Goal: Information Seeking & Learning: Understand process/instructions

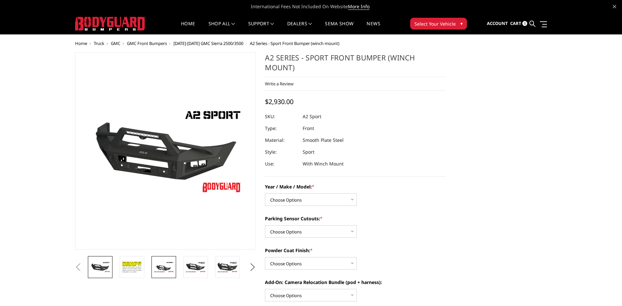
click at [165, 267] on img at bounding box center [163, 266] width 21 height 11
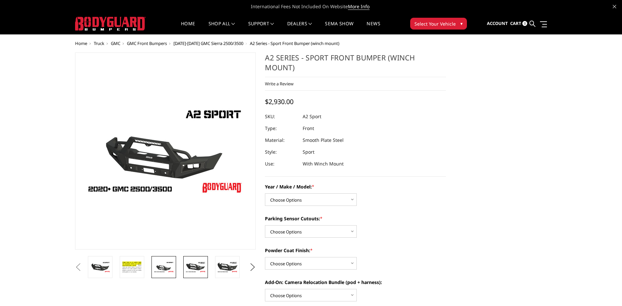
click at [190, 268] on img at bounding box center [195, 266] width 21 height 11
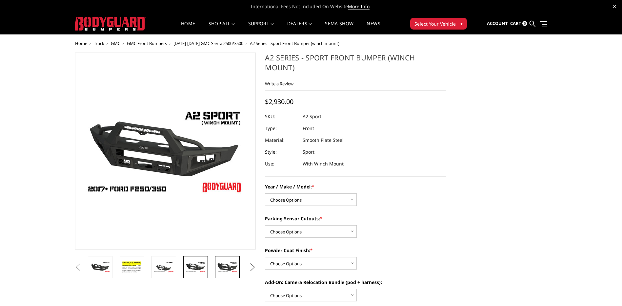
click at [227, 267] on img at bounding box center [227, 266] width 21 height 11
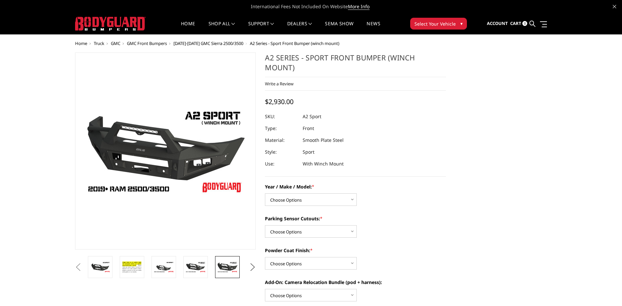
click at [251, 265] on button "Next" at bounding box center [253, 267] width 10 height 10
click at [230, 267] on img at bounding box center [227, 266] width 21 height 11
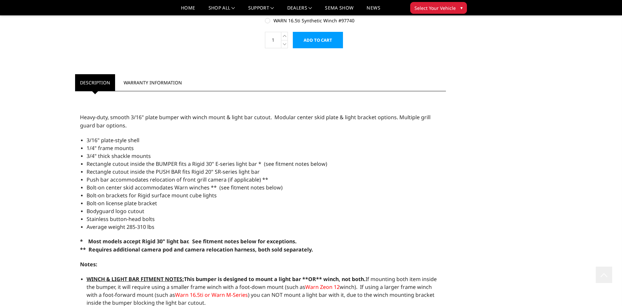
scroll to position [590, 0]
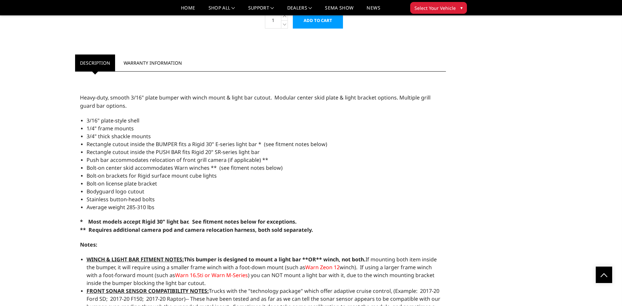
drag, startPoint x: 89, startPoint y: 116, endPoint x: 214, endPoint y: 157, distance: 132.3
click at [214, 157] on div "Heavy-duty, smooth 3/16" plate bumper with winch mount & light bar cutout. Modu…" at bounding box center [260, 278] width 371 height 406
drag, startPoint x: 177, startPoint y: 197, endPoint x: 111, endPoint y: 116, distance: 104.6
click at [111, 116] on div "Heavy-duty, smooth 3/16" plate bumper with winch mount & light bar cutout. Modu…" at bounding box center [260, 278] width 371 height 406
drag, startPoint x: 162, startPoint y: 211, endPoint x: 82, endPoint y: 133, distance: 111.8
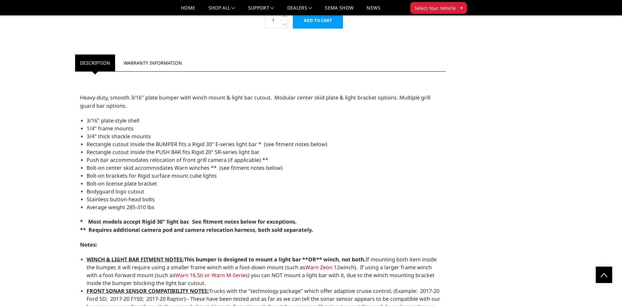
click at [82, 133] on div "Heavy-duty, smooth 3/16" plate bumper with winch mount & light bar cutout. Modu…" at bounding box center [260, 278] width 371 height 406
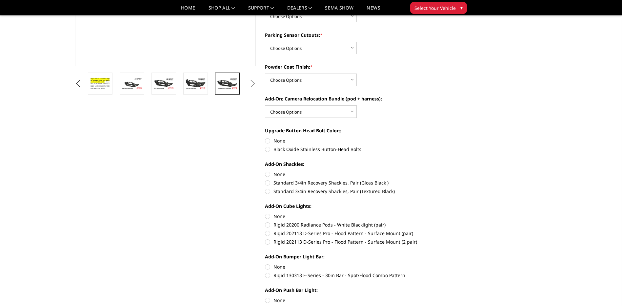
scroll to position [0, 0]
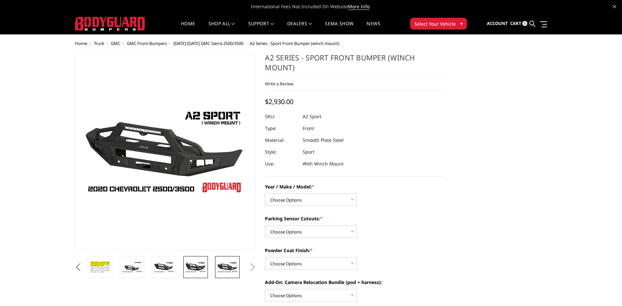
click at [190, 268] on img at bounding box center [195, 266] width 21 height 11
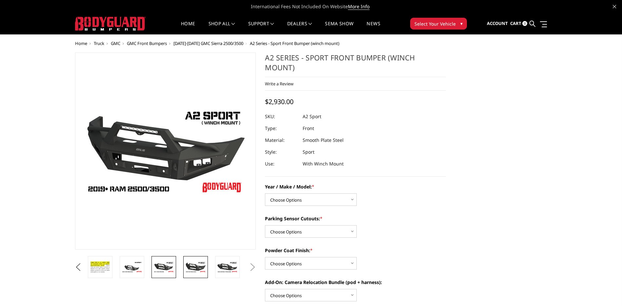
click at [164, 263] on img at bounding box center [163, 266] width 21 height 11
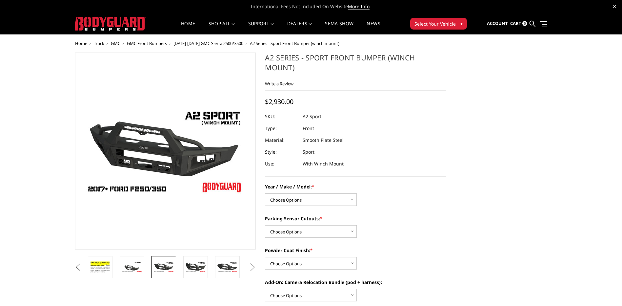
click at [147, 266] on li at bounding box center [134, 267] width 32 height 22
click at [126, 265] on img at bounding box center [132, 266] width 21 height 11
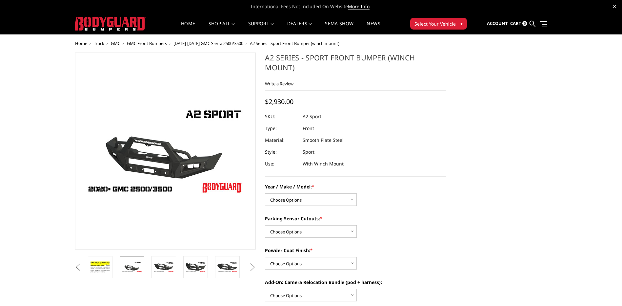
click at [83, 266] on button "Previous" at bounding box center [78, 267] width 10 height 10
click at [83, 267] on button "Previous" at bounding box center [78, 267] width 10 height 10
click at [83, 265] on button "Previous" at bounding box center [78, 267] width 10 height 10
click at [208, 44] on span "[DATE]-[DATE] GMC Sierra 2500/3500" at bounding box center [208, 43] width 70 height 6
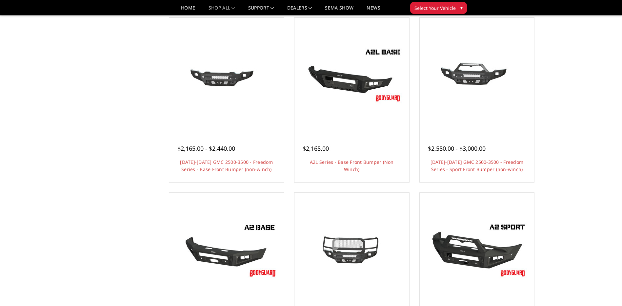
scroll to position [230, 0]
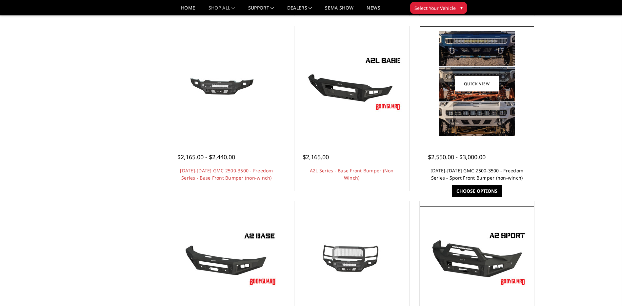
click at [501, 171] on link "[DATE]-[DATE] GMC 2500-3500 - Freedom Series - Sport Front Bumper (non-winch)" at bounding box center [476, 173] width 93 height 13
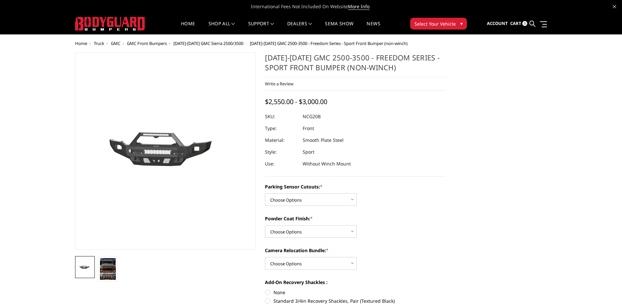
click at [137, 139] on img at bounding box center [203, 150] width 420 height 188
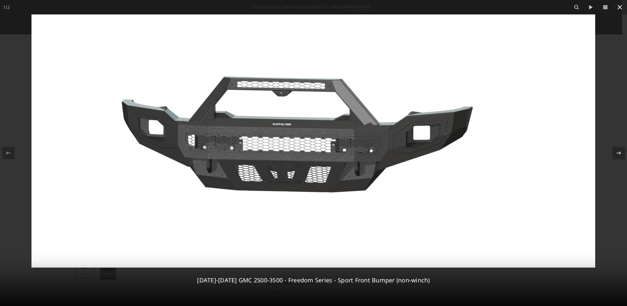
click at [616, 5] on icon at bounding box center [620, 7] width 8 height 8
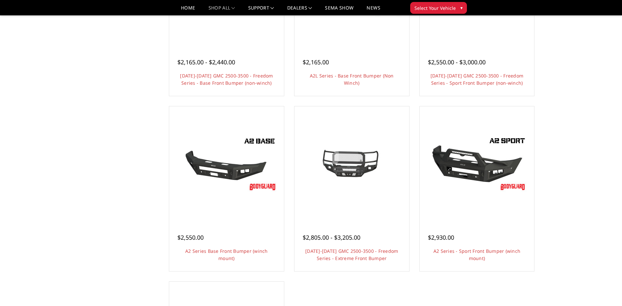
scroll to position [328, 0]
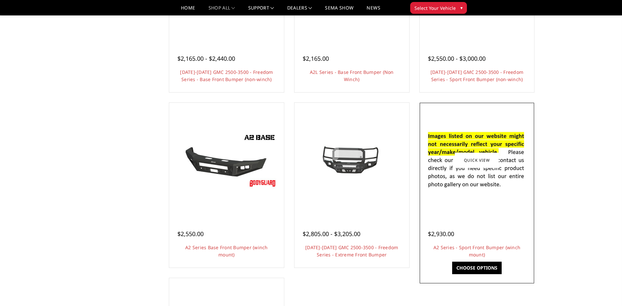
click at [488, 192] on img at bounding box center [476, 159] width 105 height 71
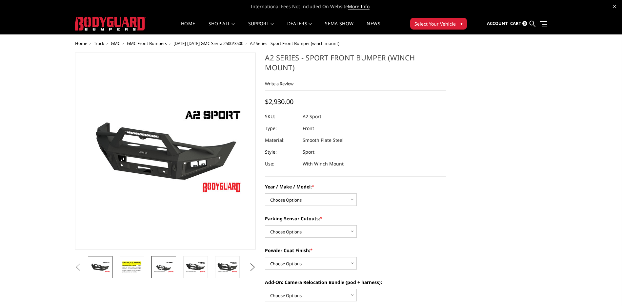
click at [159, 263] on img at bounding box center [163, 266] width 21 height 11
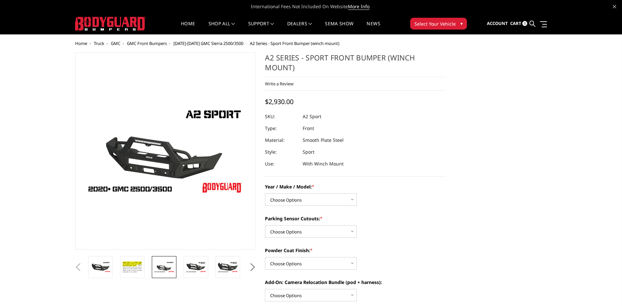
click at [181, 264] on li at bounding box center [166, 267] width 32 height 22
click at [135, 265] on img at bounding box center [132, 267] width 21 height 14
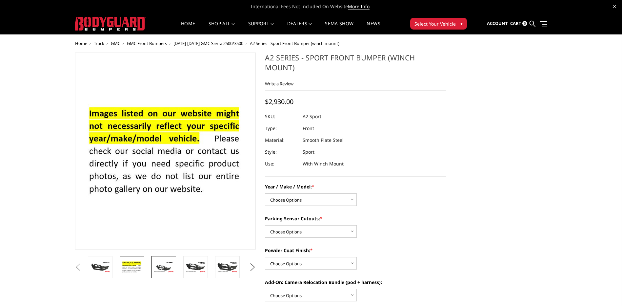
click at [162, 265] on img at bounding box center [163, 266] width 21 height 11
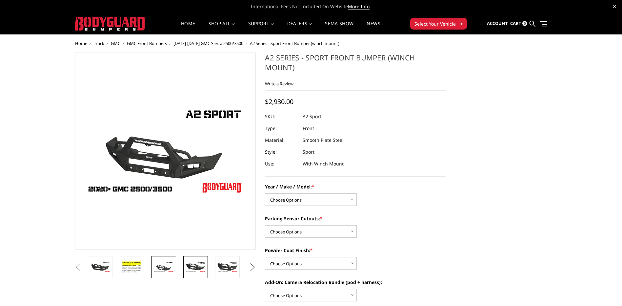
click at [196, 270] on img at bounding box center [195, 266] width 21 height 11
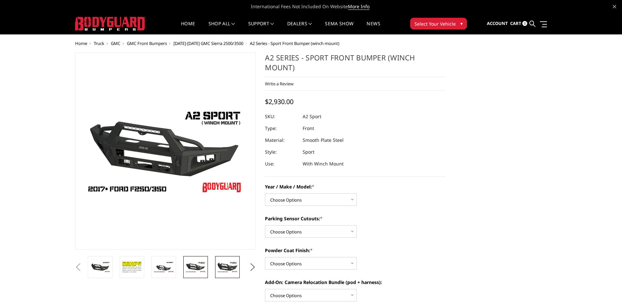
click at [236, 262] on img at bounding box center [227, 266] width 21 height 11
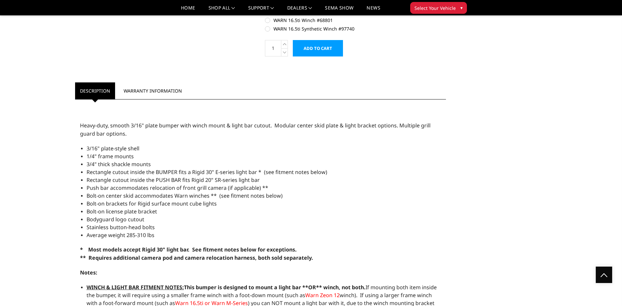
scroll to position [557, 0]
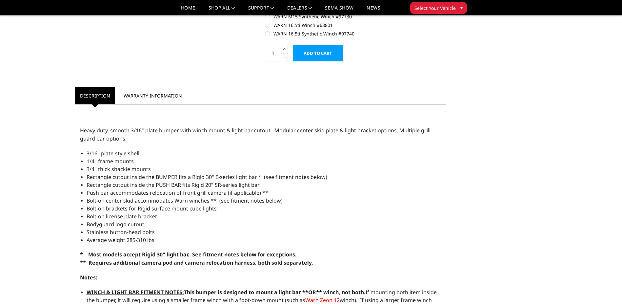
drag, startPoint x: 86, startPoint y: 160, endPoint x: 172, endPoint y: 168, distance: 86.0
click at [172, 168] on ul "3/16" plate-style shell 1/4" frame mounts 3/4" thick shackle mounts Rectangle c…" at bounding box center [264, 196] width 355 height 94
drag, startPoint x: 89, startPoint y: 175, endPoint x: 190, endPoint y: 178, distance: 101.3
click at [190, 178] on span "Rectangle cutout inside the BUMPER fits a Rigid 30" E-series light bar * (see f…" at bounding box center [207, 176] width 241 height 7
drag, startPoint x: 87, startPoint y: 196, endPoint x: 196, endPoint y: 201, distance: 108.6
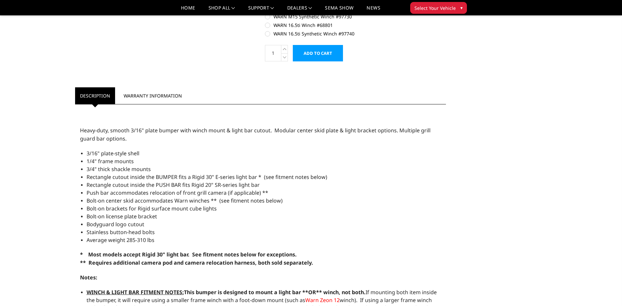
click at [196, 201] on li "Bolt-on center skid accommodates Warn winches ** (see fitment notes below)" at bounding box center [264, 200] width 355 height 8
drag, startPoint x: 218, startPoint y: 207, endPoint x: 124, endPoint y: 205, distance: 94.4
click at [124, 205] on li "Bolt-on brackets for Rigid surface mount cube lights" at bounding box center [264, 208] width 355 height 8
drag, startPoint x: 86, startPoint y: 209, endPoint x: 160, endPoint y: 220, distance: 75.2
click at [160, 220] on div "Heavy-duty, smooth 3/16" plate bumper with winch mount & light bar cutout. Modu…" at bounding box center [260, 311] width 371 height 406
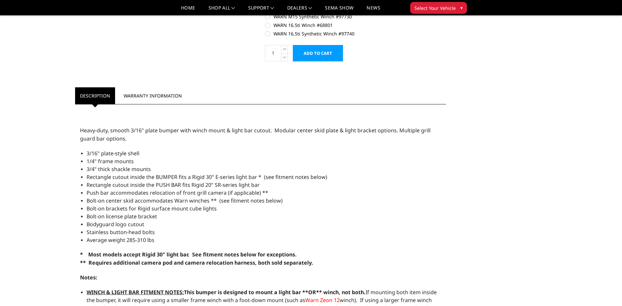
drag, startPoint x: 162, startPoint y: 216, endPoint x: 88, endPoint y: 212, distance: 74.2
click at [88, 212] on li "Bolt-on license plate bracket" at bounding box center [264, 216] width 355 height 8
drag, startPoint x: 87, startPoint y: 225, endPoint x: 167, endPoint y: 234, distance: 80.8
click at [167, 234] on ul "3/16" plate-style shell 1/4" frame mounts 3/4" thick shackle mounts Rectangle c…" at bounding box center [264, 196] width 355 height 94
click at [167, 234] on li "Stainless button-head bolts" at bounding box center [264, 232] width 355 height 8
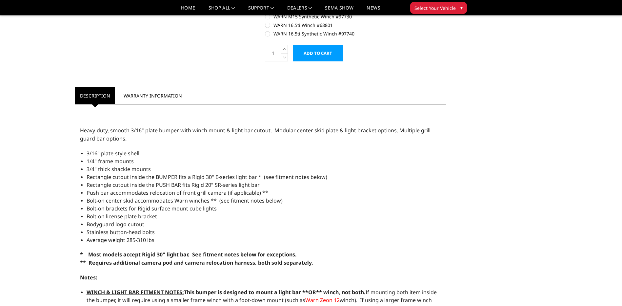
drag, startPoint x: 154, startPoint y: 234, endPoint x: 78, endPoint y: 230, distance: 76.5
click at [78, 230] on div "Heavy-duty, smooth 3/16" plate bumper with winch mount & light bar cutout. Modu…" at bounding box center [260, 311] width 371 height 406
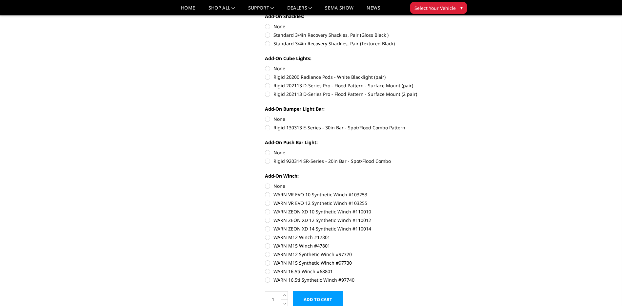
scroll to position [295, 0]
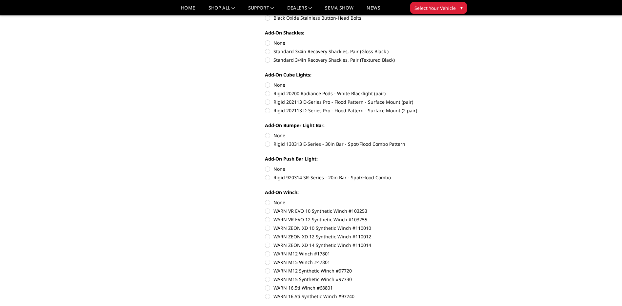
click at [269, 178] on label "Rigid 920314 SR-Series - 20in Bar - Spot/Flood Combo" at bounding box center [355, 177] width 181 height 7
click at [446, 166] on input "Rigid 920314 SR-Series - 20in Bar - Spot/Flood Combo" at bounding box center [446, 165] width 0 height 0
radio input "true"
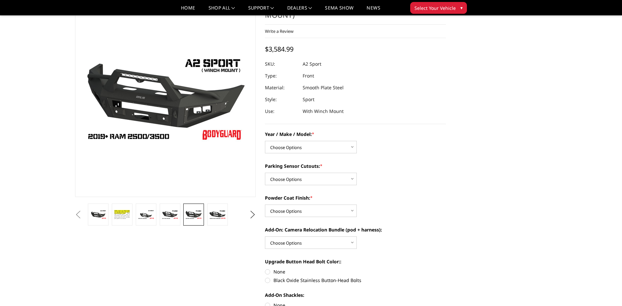
scroll to position [33, 0]
click at [83, 215] on button "Previous" at bounding box center [78, 215] width 10 height 10
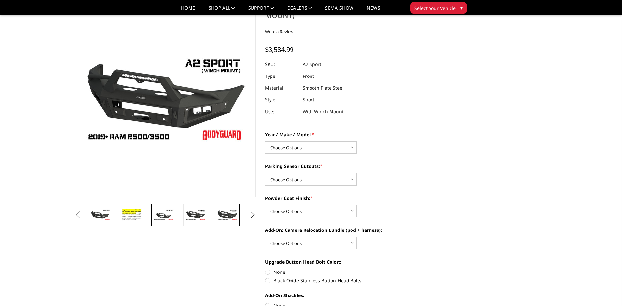
click at [149, 216] on li at bounding box center [134, 215] width 32 height 22
click at [96, 208] on link at bounding box center [100, 215] width 25 height 22
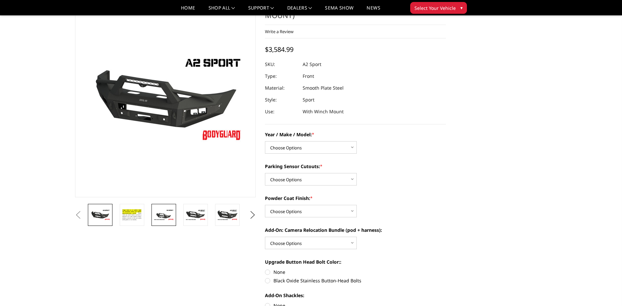
click at [164, 214] on img at bounding box center [163, 214] width 21 height 11
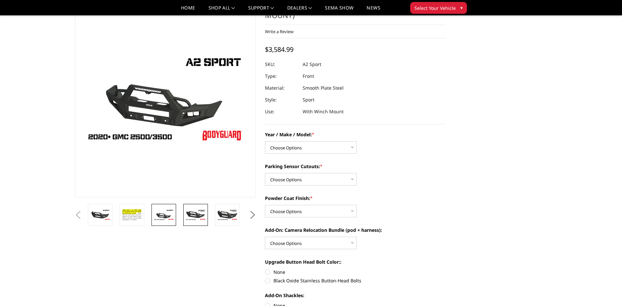
click at [192, 207] on link at bounding box center [195, 215] width 25 height 22
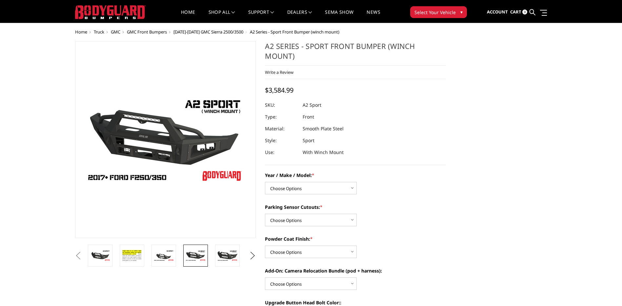
scroll to position [0, 0]
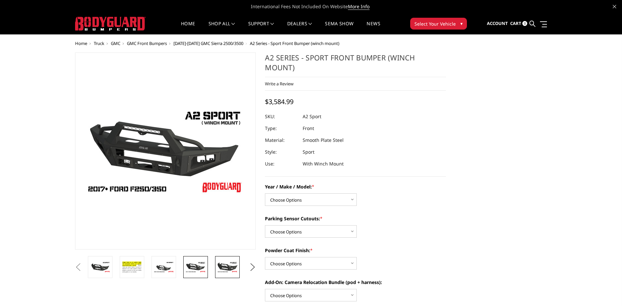
click at [226, 265] on img at bounding box center [227, 266] width 21 height 11
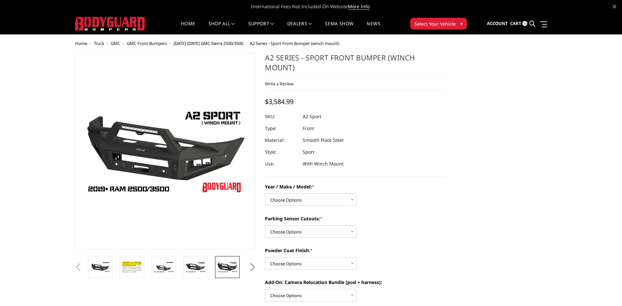
click at [246, 263] on ul "Previous Next" at bounding box center [165, 267] width 184 height 22
click at [253, 264] on button "Next" at bounding box center [253, 267] width 10 height 10
click at [229, 264] on img at bounding box center [227, 266] width 21 height 11
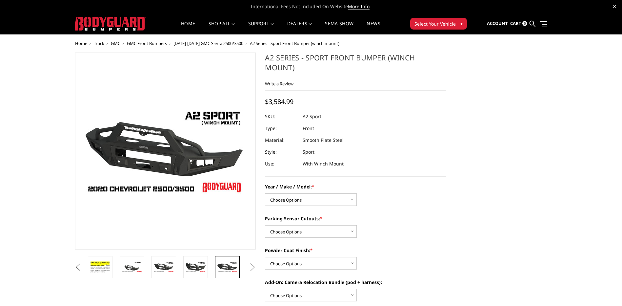
click at [249, 264] on button "Next" at bounding box center [253, 267] width 10 height 10
click at [253, 266] on button "Next" at bounding box center [253, 267] width 10 height 10
click at [188, 270] on img at bounding box center [195, 266] width 21 height 11
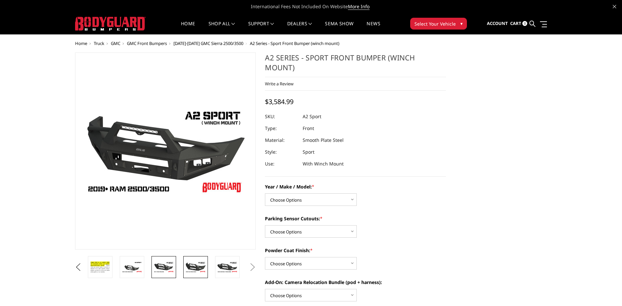
click at [166, 268] on img at bounding box center [163, 266] width 21 height 11
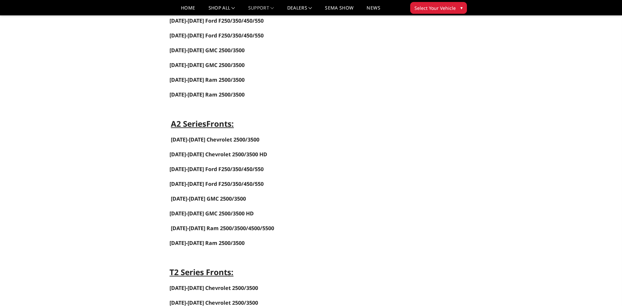
scroll to position [361, 0]
click at [192, 184] on link "2017-2022 Ford F250/350/450/550" at bounding box center [217, 184] width 94 height 7
click at [204, 198] on link "2020-2023 GMC 2500/3500" at bounding box center [208, 198] width 75 height 7
click at [206, 200] on link "2020-2023 GMC 2500/3500" at bounding box center [208, 198] width 75 height 7
click at [201, 140] on link "2020-2023 Chevrolet 2500/3500" at bounding box center [215, 139] width 89 height 7
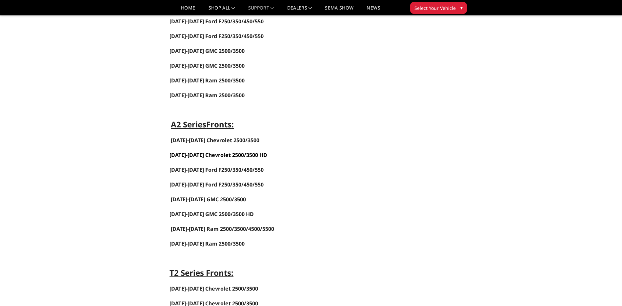
click at [222, 154] on span "2024-2025 Chevrolet 2500/3500 HD" at bounding box center [219, 154] width 98 height 7
click at [195, 212] on span "2024-2025 GMC 2500/3500 HD" at bounding box center [212, 213] width 84 height 7
click at [217, 229] on link "2019-2025 Ram 2500/3500/4500/5500" at bounding box center [222, 228] width 103 height 7
click at [215, 242] on span "[DATE]-[DATE] Ram 2500/3500" at bounding box center [207, 243] width 75 height 7
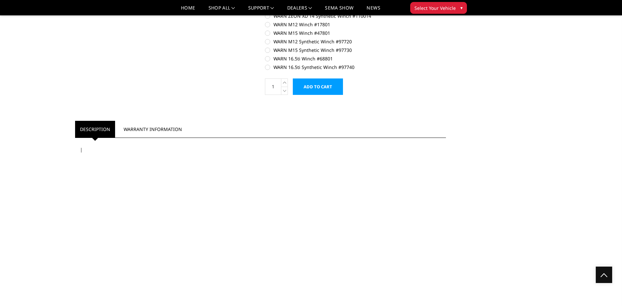
scroll to position [512, 0]
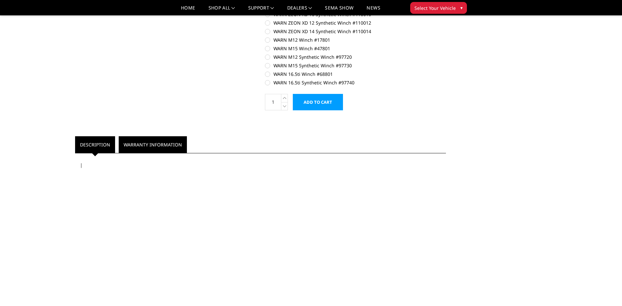
click at [137, 147] on link "Warranty Information" at bounding box center [153, 144] width 68 height 17
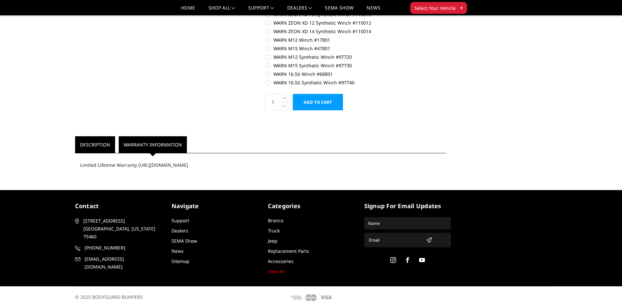
click at [95, 145] on link "Description" at bounding box center [95, 144] width 40 height 17
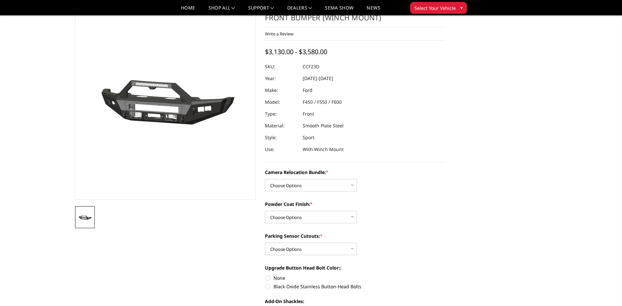
scroll to position [0, 0]
